Goal: Find specific page/section: Find specific page/section

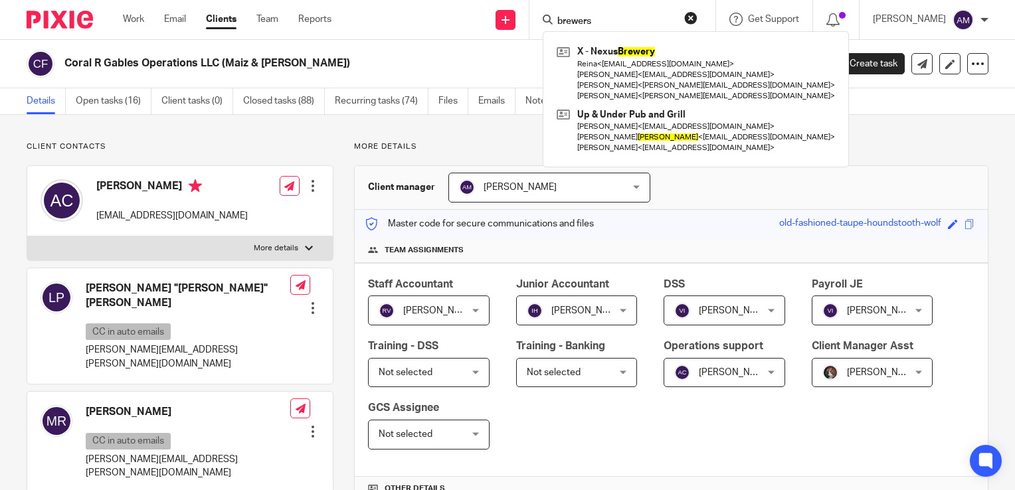
click at [637, 17] on input "brewers" at bounding box center [616, 22] width 120 height 12
drag, startPoint x: 650, startPoint y: 18, endPoint x: 499, endPoint y: 18, distance: 150.7
click at [499, 18] on div "Send new email Create task Add client Request signature brewers X - Nexus Brewe…" at bounding box center [682, 19] width 663 height 39
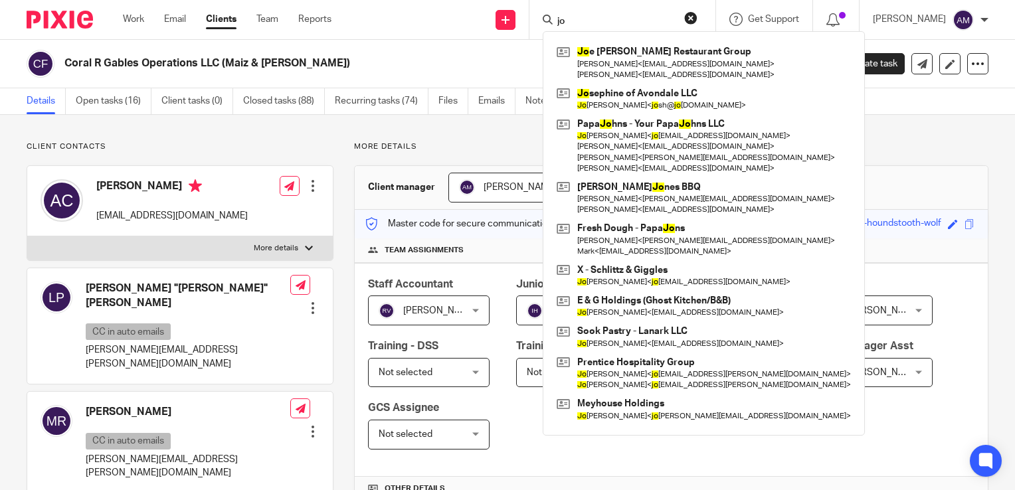
type input "j"
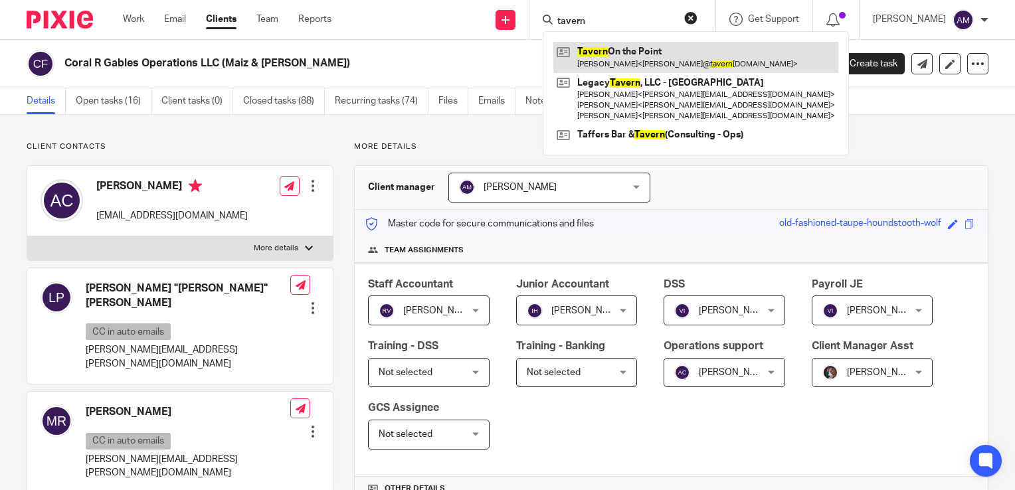
type input "tavern"
click at [651, 46] on link at bounding box center [695, 57] width 285 height 31
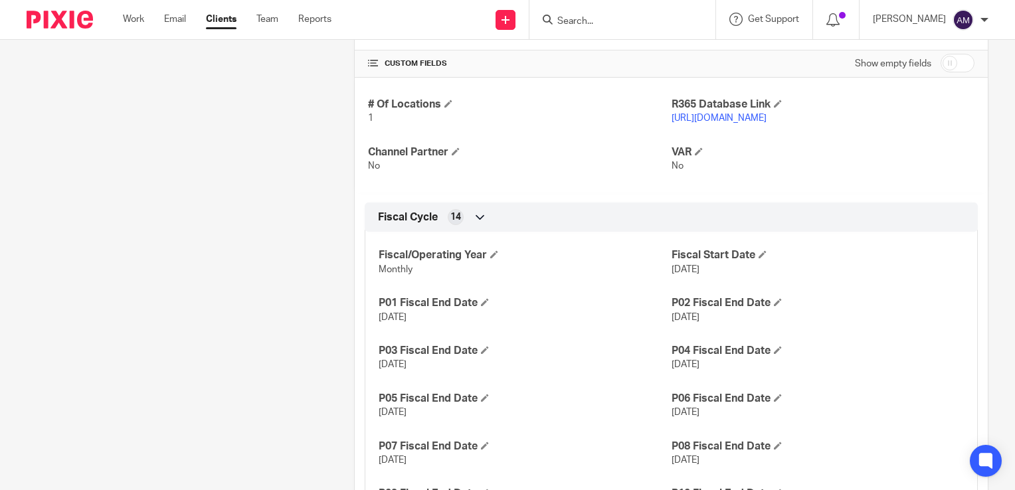
scroll to position [545, 0]
